Goal: Navigation & Orientation: Find specific page/section

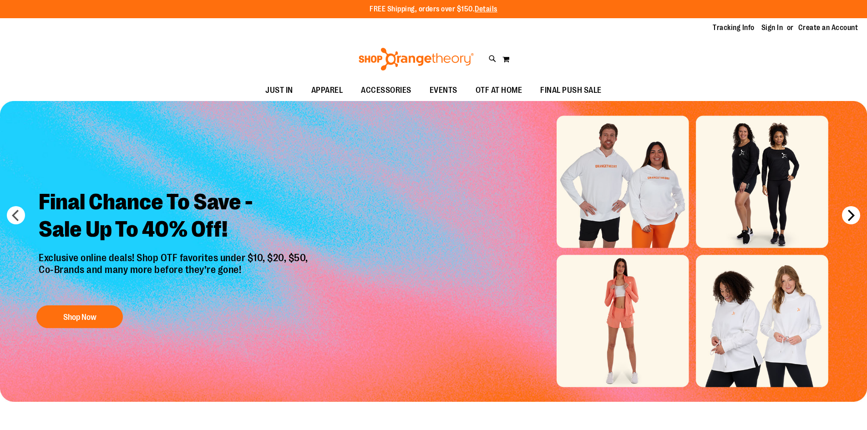
click at [849, 218] on button "next" at bounding box center [851, 215] width 18 height 18
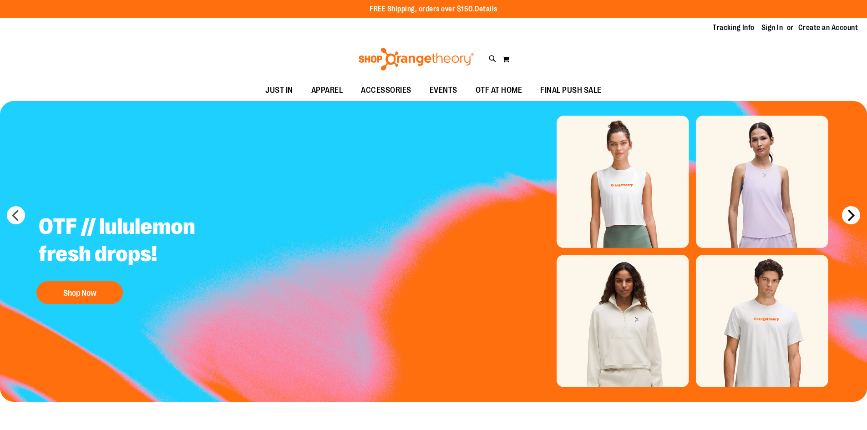
click at [852, 215] on button "next" at bounding box center [851, 215] width 18 height 18
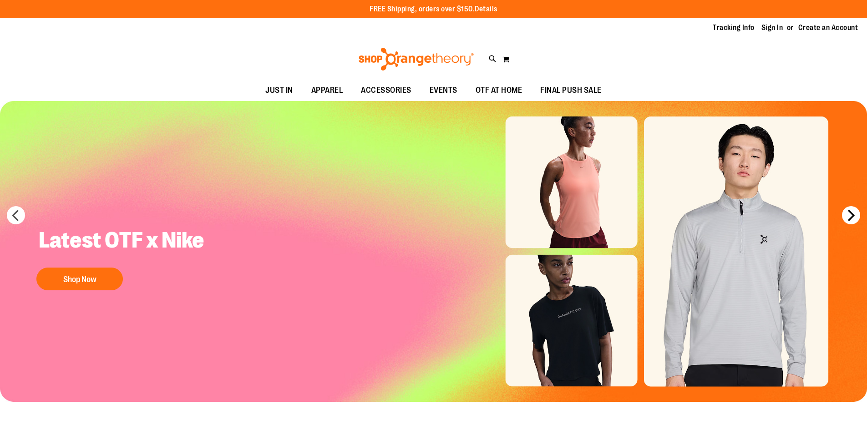
click at [852, 215] on button "next" at bounding box center [851, 215] width 18 height 18
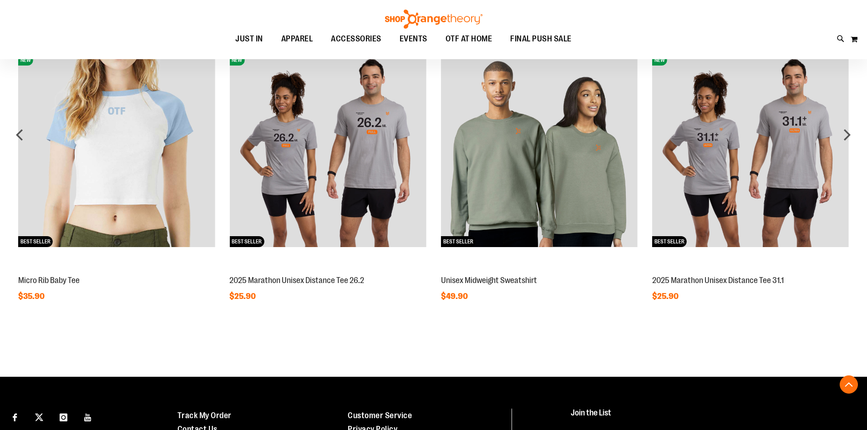
scroll to position [773, 0]
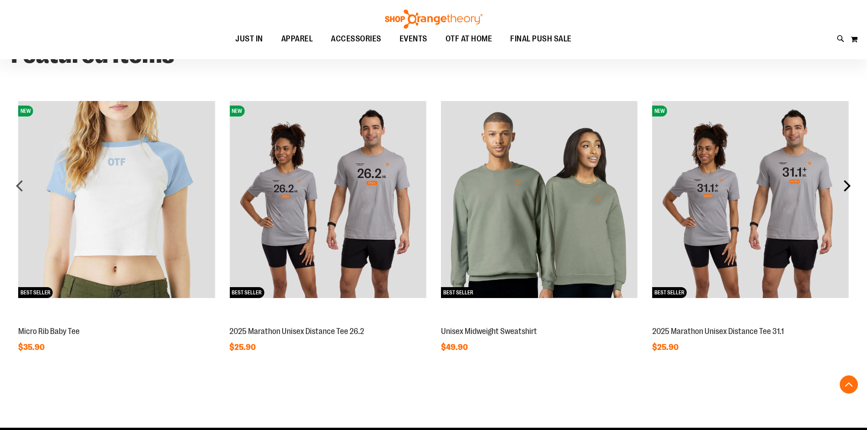
click at [848, 185] on div "next" at bounding box center [847, 186] width 18 height 18
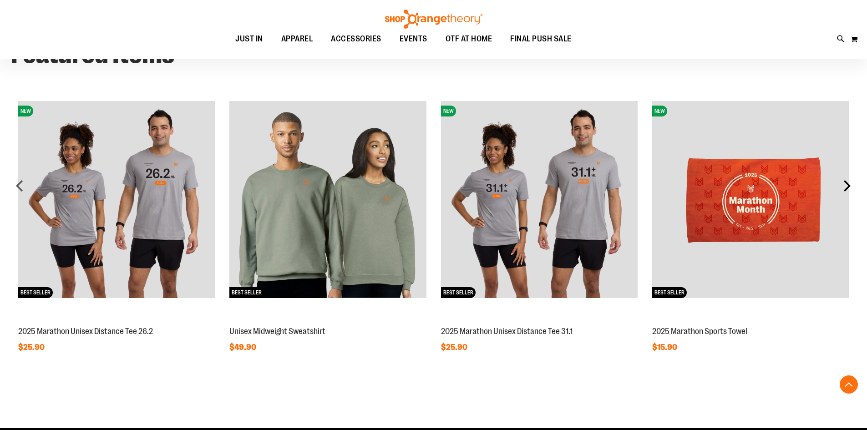
click at [853, 185] on div "next" at bounding box center [847, 186] width 18 height 18
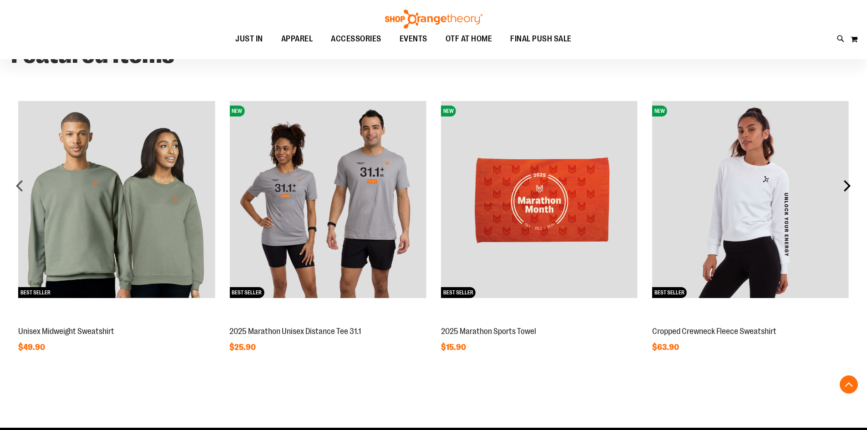
click at [849, 189] on div "next" at bounding box center [847, 186] width 18 height 18
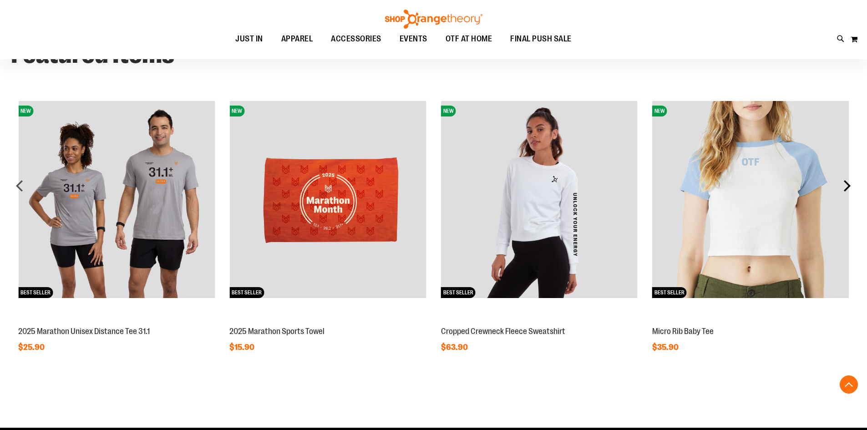
click at [849, 189] on div "next" at bounding box center [847, 186] width 18 height 18
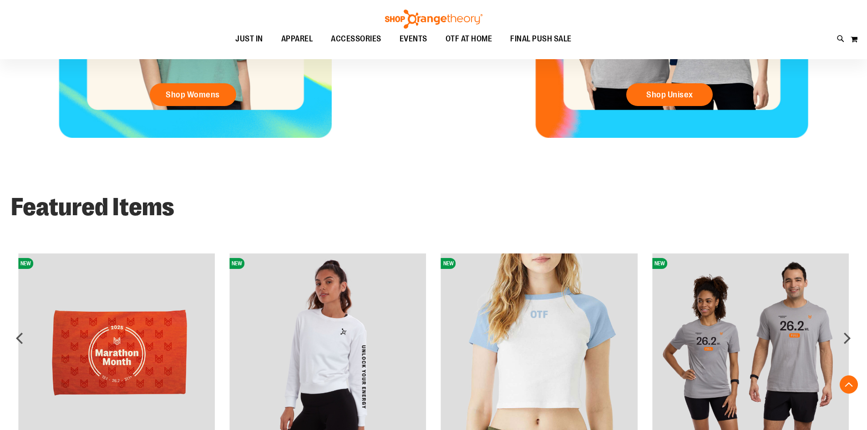
scroll to position [531, 0]
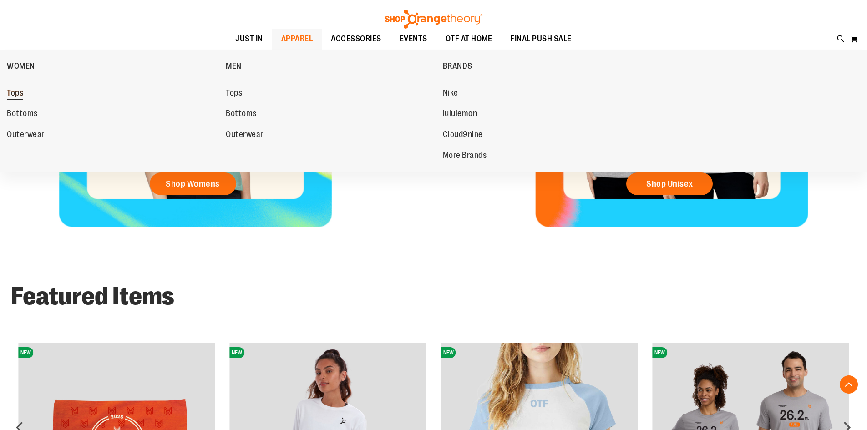
click at [13, 96] on span "Tops" at bounding box center [15, 93] width 16 height 11
